Goal: Information Seeking & Learning: Find specific fact

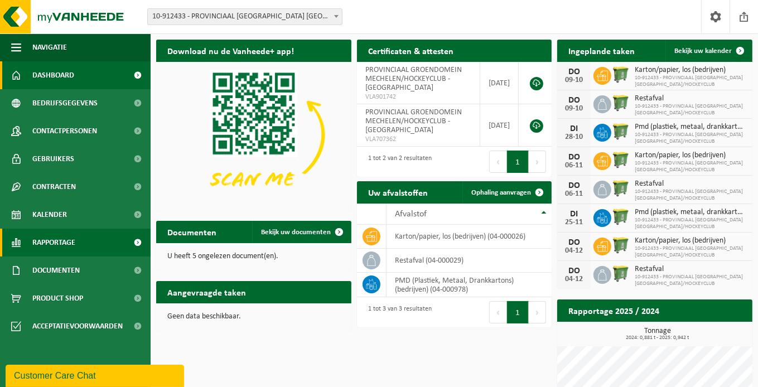
click at [56, 245] on span "Rapportage" at bounding box center [53, 243] width 43 height 28
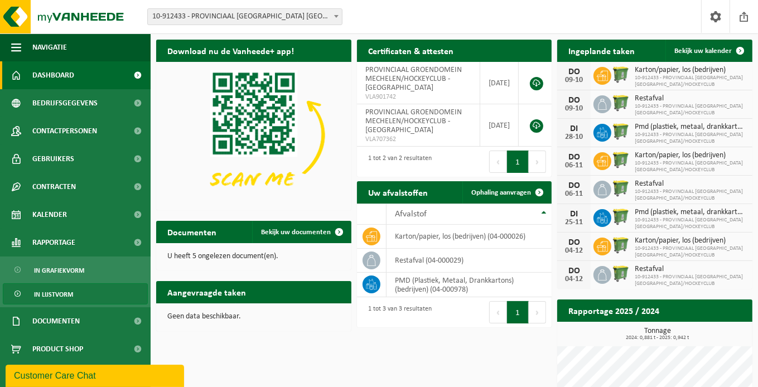
click at [61, 294] on span "In lijstvorm" at bounding box center [53, 294] width 39 height 21
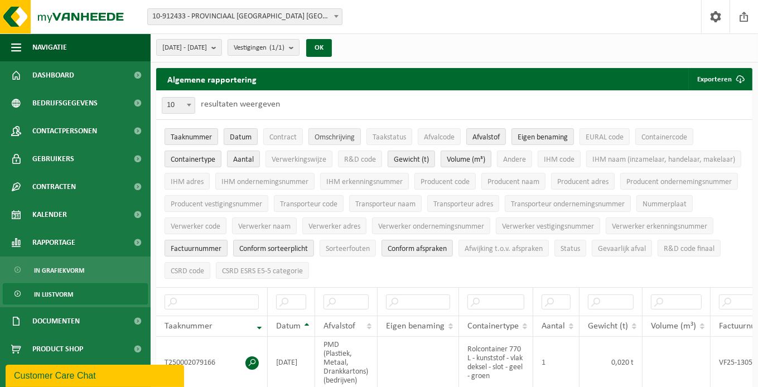
click at [341, 139] on span "Omschrijving" at bounding box center [335, 137] width 40 height 8
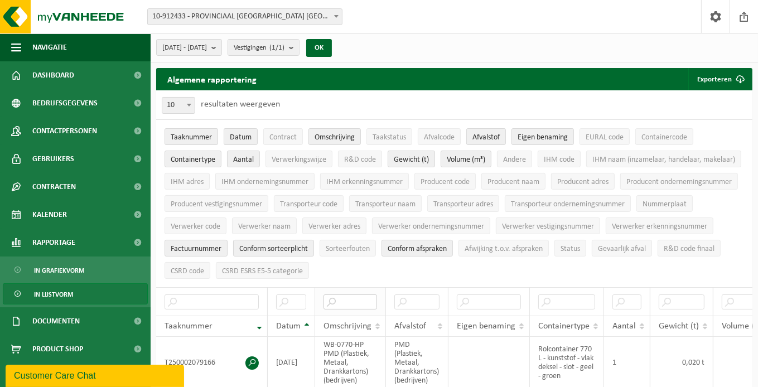
click at [348, 297] on input "text" at bounding box center [351, 302] width 54 height 15
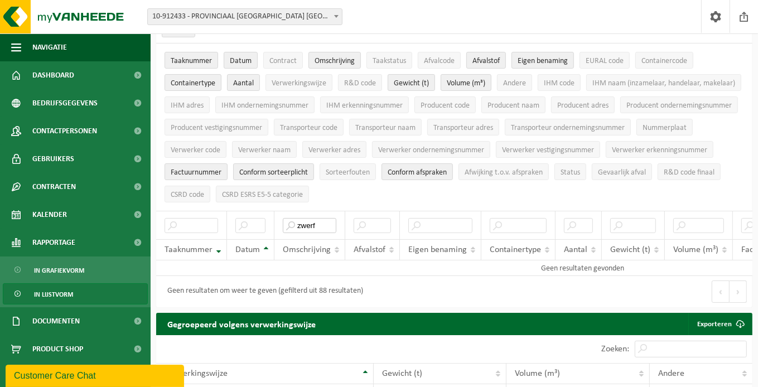
scroll to position [167, 0]
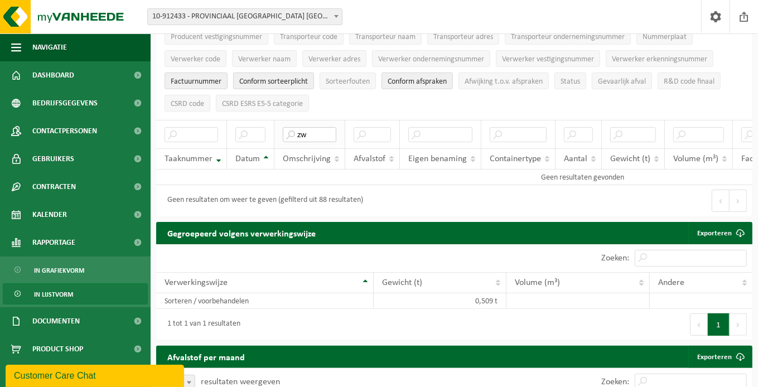
type input "z"
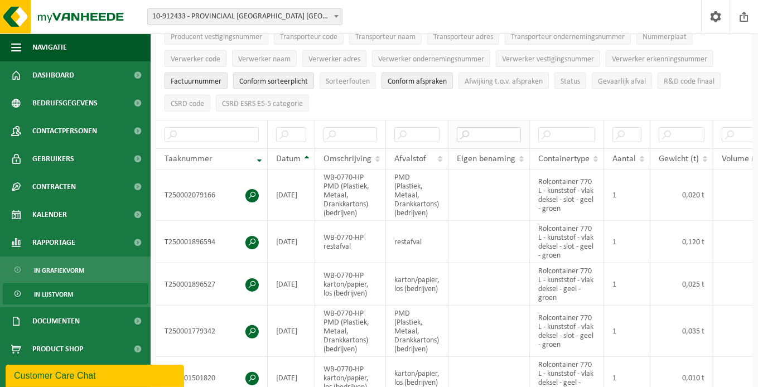
click at [495, 131] on input "text" at bounding box center [489, 134] width 64 height 15
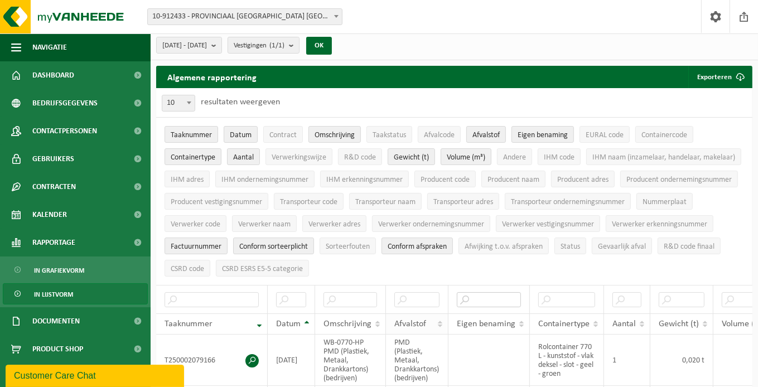
scroll to position [0, 0]
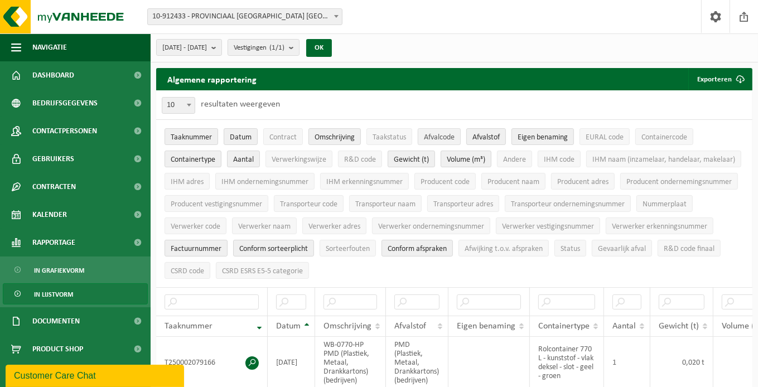
click at [441, 136] on span "Afvalcode" at bounding box center [439, 137] width 31 height 8
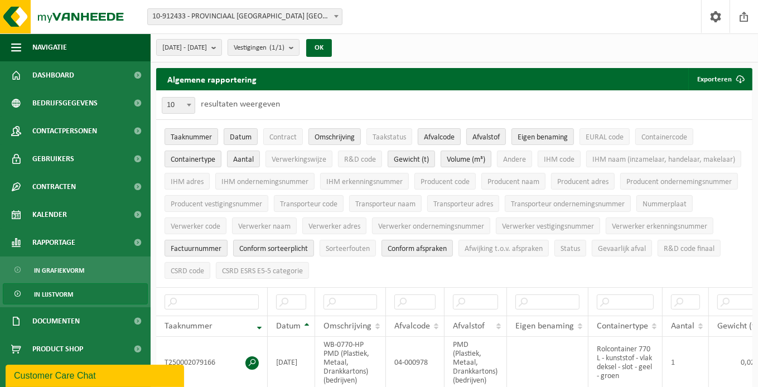
click at [434, 137] on span "Afvalcode" at bounding box center [439, 137] width 31 height 8
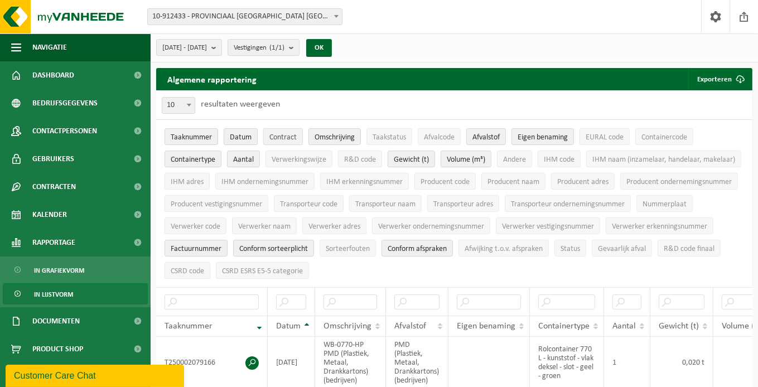
click at [283, 133] on span "Contract" at bounding box center [283, 137] width 27 height 8
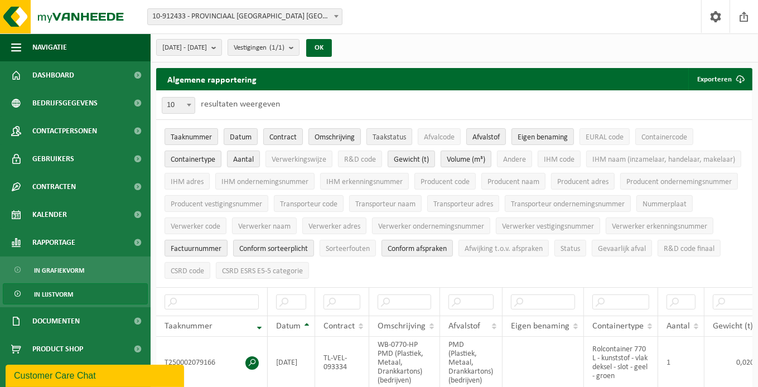
click at [398, 136] on span "Taakstatus" at bounding box center [389, 137] width 33 height 8
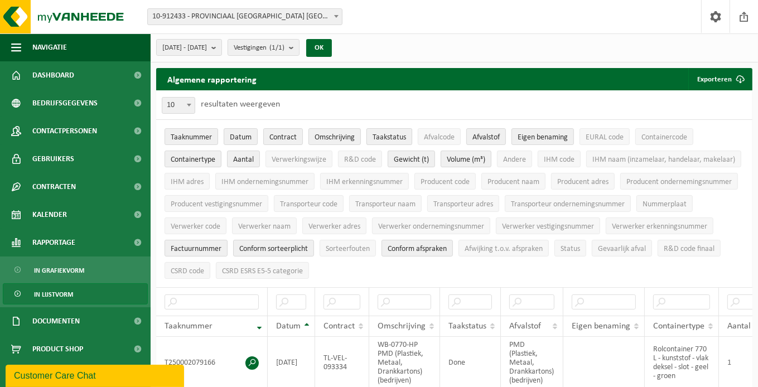
click at [398, 136] on span "Taakstatus" at bounding box center [389, 137] width 33 height 8
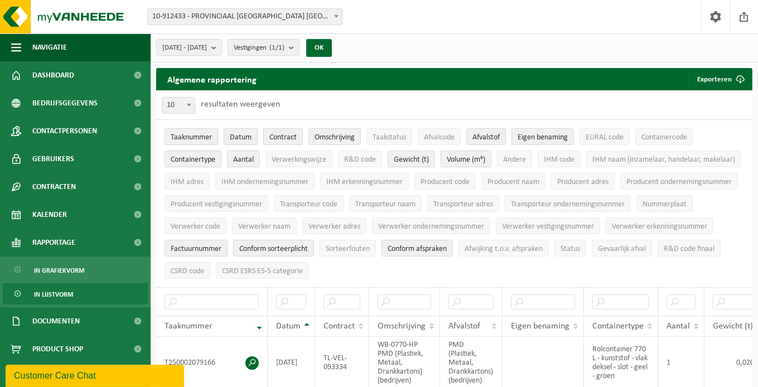
click at [286, 136] on span "Contract" at bounding box center [283, 137] width 27 height 8
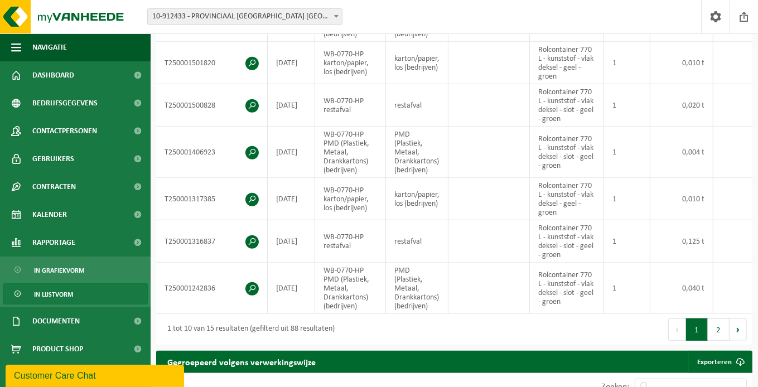
scroll to position [502, 0]
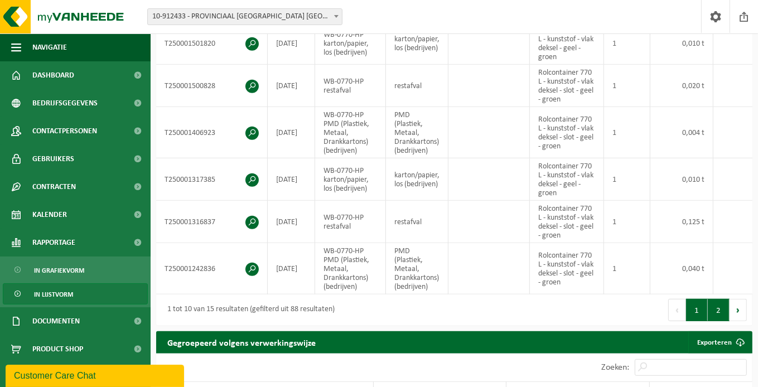
click at [719, 316] on button "2" at bounding box center [719, 310] width 22 height 22
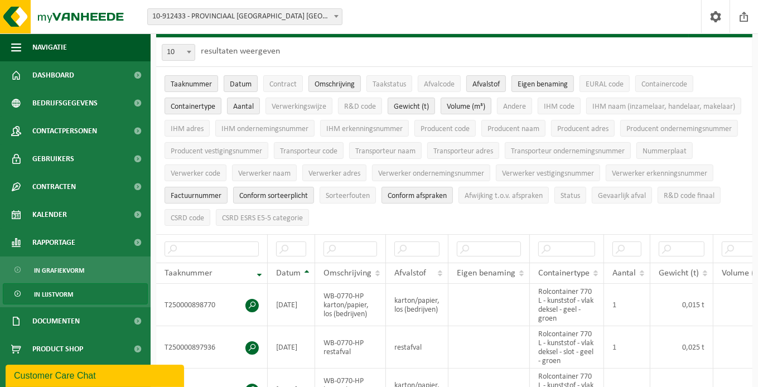
scroll to position [56, 0]
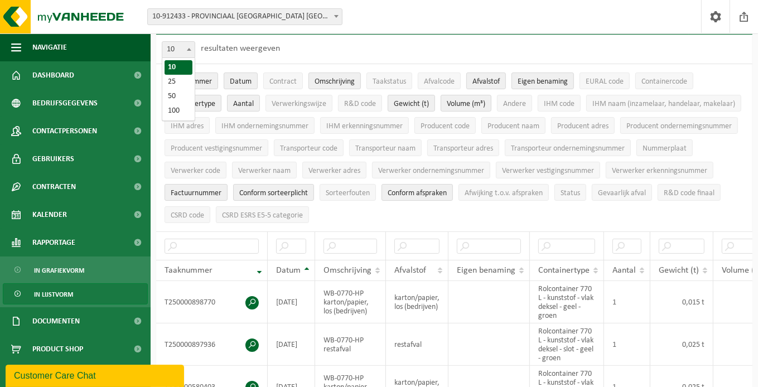
click at [191, 46] on span at bounding box center [189, 49] width 11 height 15
select select "50"
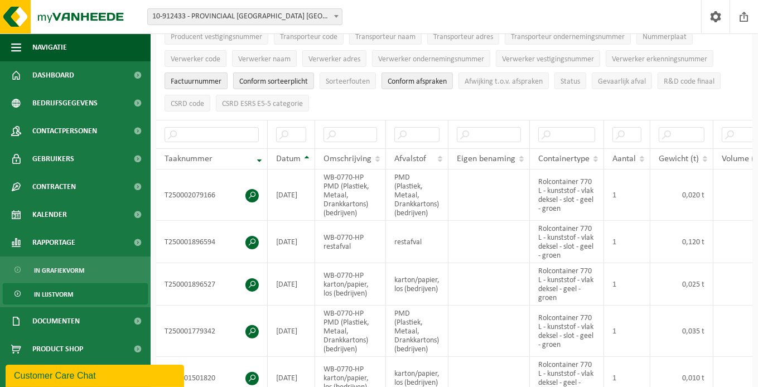
scroll to position [0, 0]
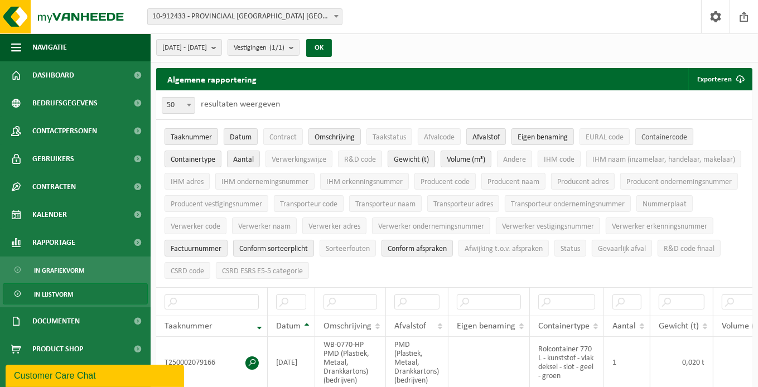
click at [663, 137] on span "Containercode" at bounding box center [665, 137] width 46 height 8
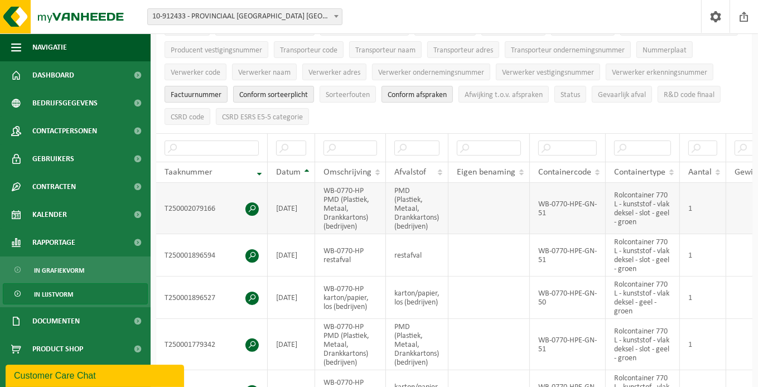
scroll to position [56, 0]
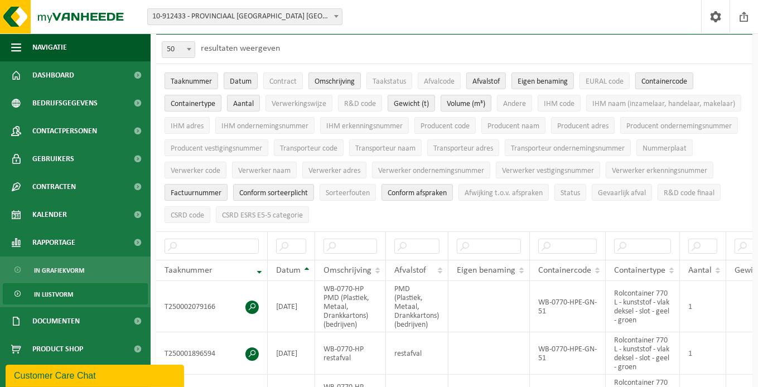
click at [670, 79] on span "Containercode" at bounding box center [665, 82] width 46 height 8
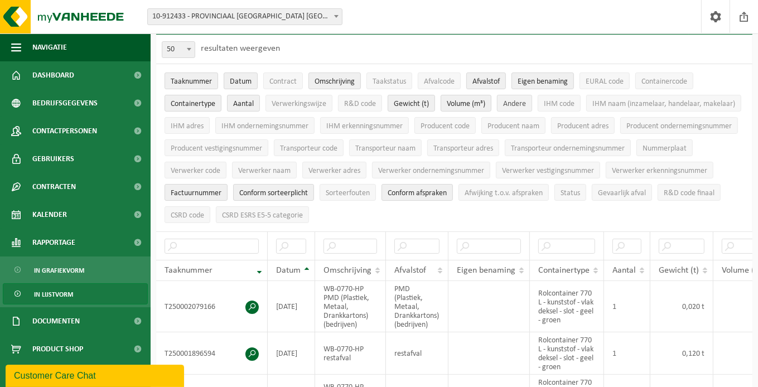
click at [516, 103] on span "Andere" at bounding box center [514, 104] width 23 height 8
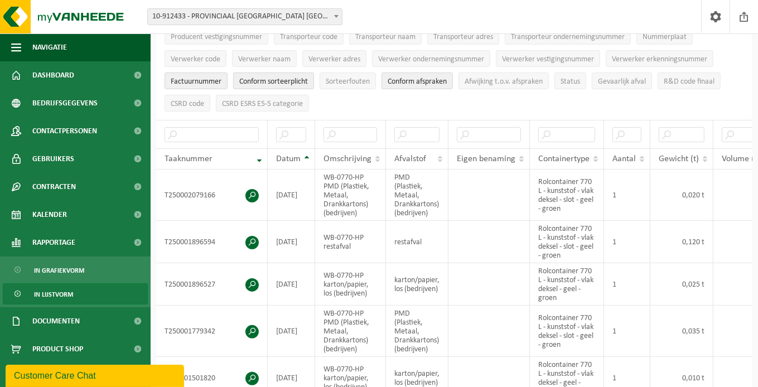
scroll to position [0, 0]
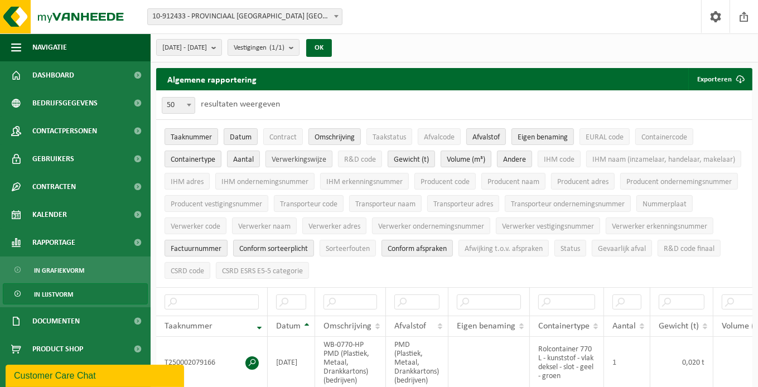
click at [310, 159] on span "Verwerkingswijze" at bounding box center [299, 160] width 55 height 8
click at [537, 137] on span "Eigen benaming" at bounding box center [543, 137] width 50 height 8
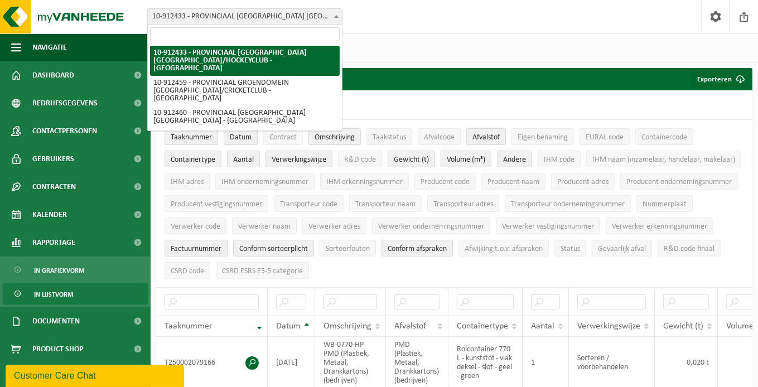
click at [333, 12] on span at bounding box center [336, 16] width 11 height 15
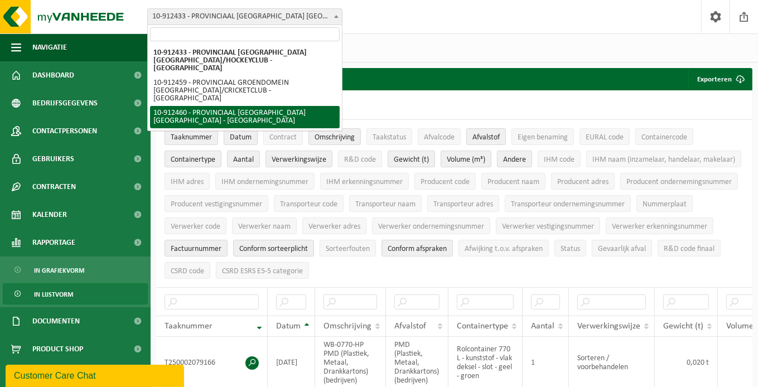
select select "125611"
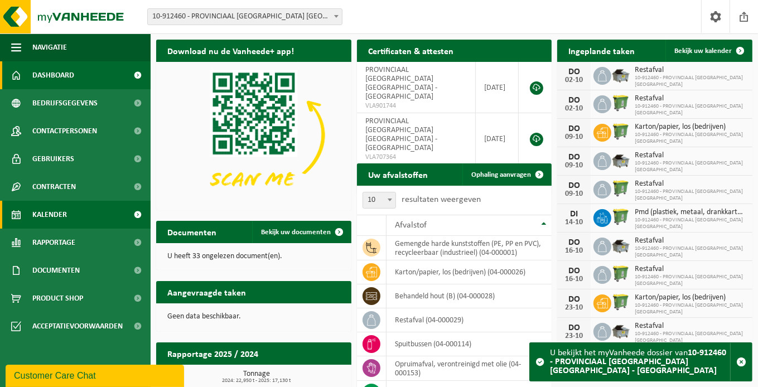
click at [137, 213] on span at bounding box center [138, 215] width 25 height 28
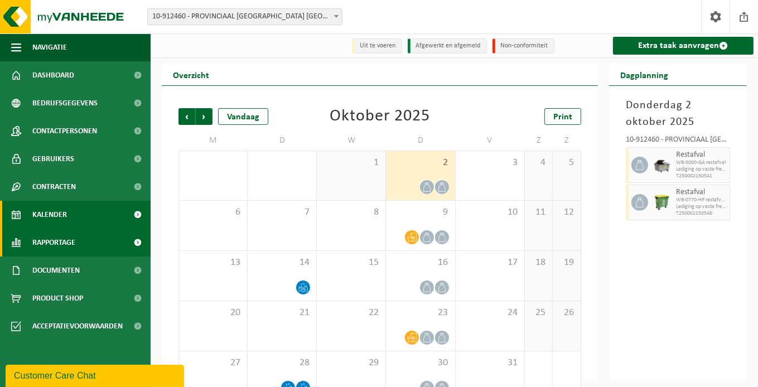
click at [137, 241] on span at bounding box center [138, 243] width 25 height 28
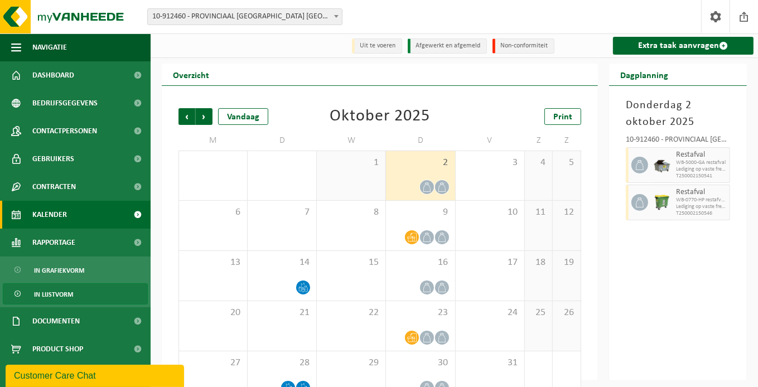
click at [65, 293] on span "In lijstvorm" at bounding box center [53, 294] width 39 height 21
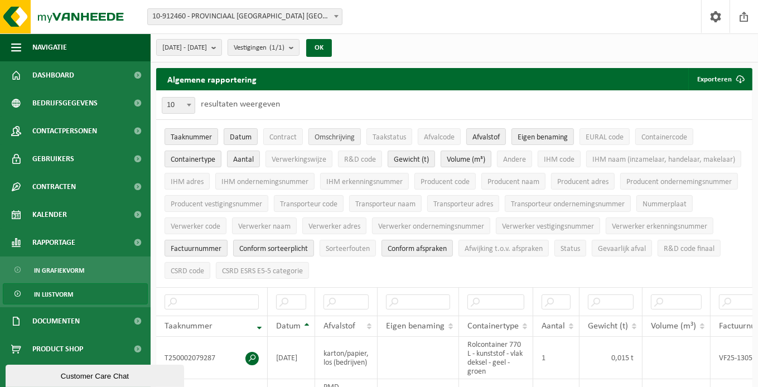
click at [330, 134] on span "Omschrijving" at bounding box center [335, 137] width 40 height 8
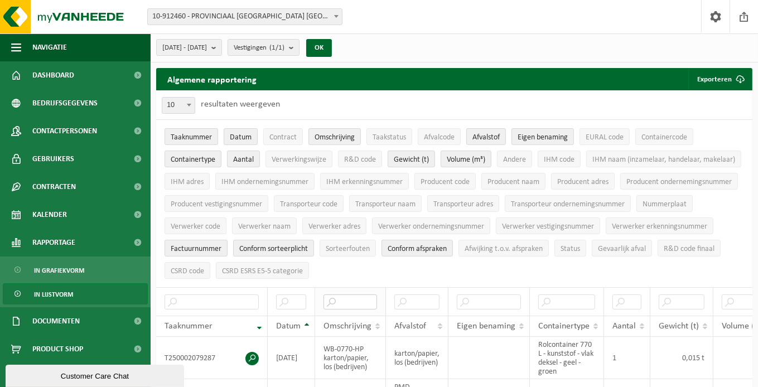
click at [354, 298] on input "text" at bounding box center [351, 302] width 54 height 15
click at [285, 303] on input "text" at bounding box center [291, 302] width 30 height 15
click at [338, 296] on input "zwerf" at bounding box center [351, 302] width 54 height 15
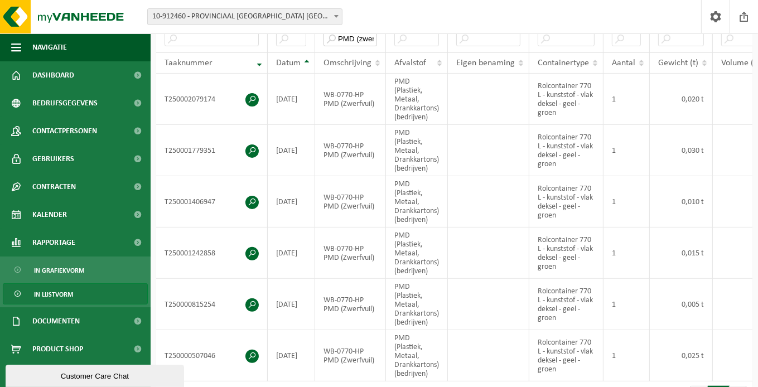
scroll to position [251, 0]
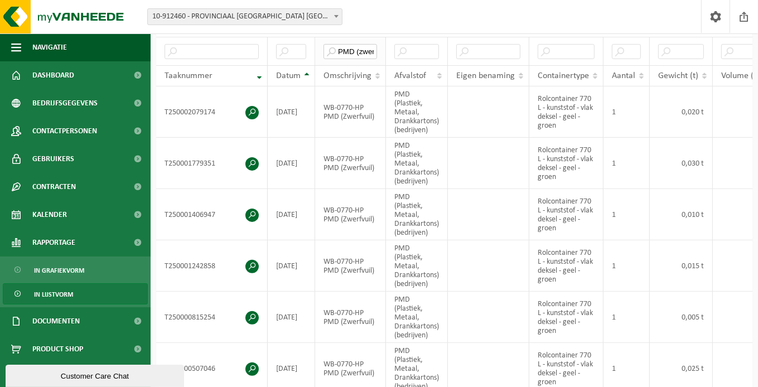
click at [354, 46] on input "PMD (zwerf" at bounding box center [351, 51] width 54 height 15
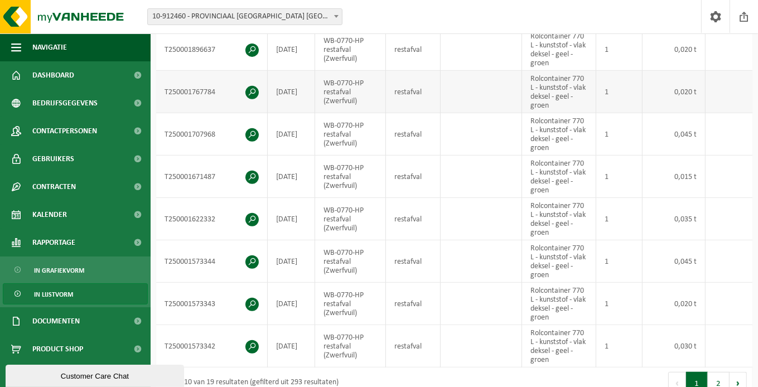
scroll to position [418, 0]
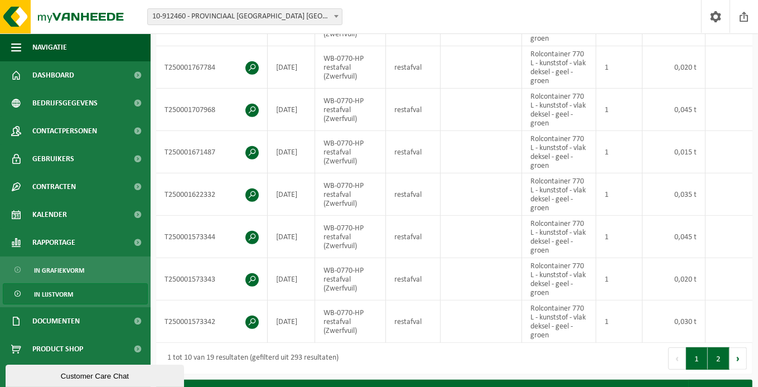
type input "restafval (zwerf"
click at [719, 362] on button "2" at bounding box center [719, 359] width 22 height 22
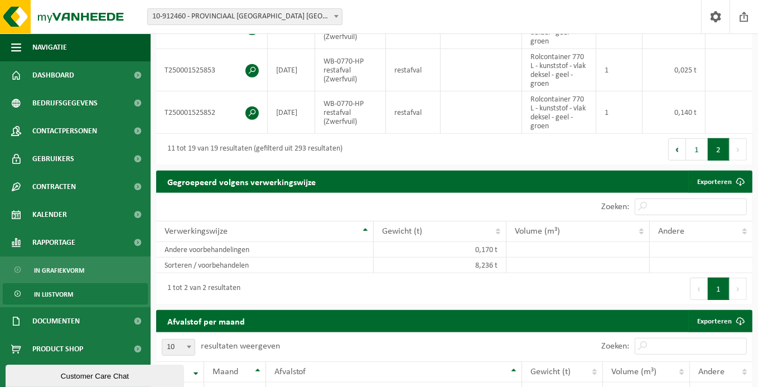
scroll to position [614, 0]
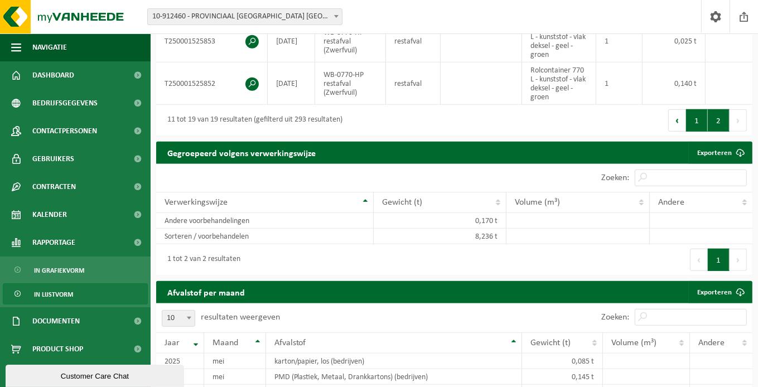
click at [699, 124] on button "1" at bounding box center [697, 120] width 22 height 22
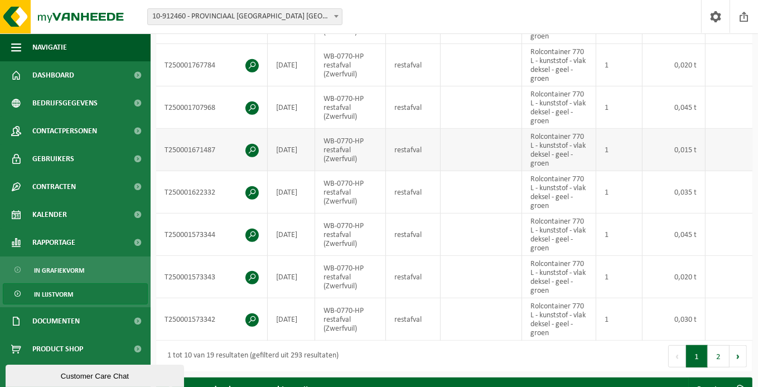
scroll to position [446, 0]
